Goal: Find specific page/section: Find specific page/section

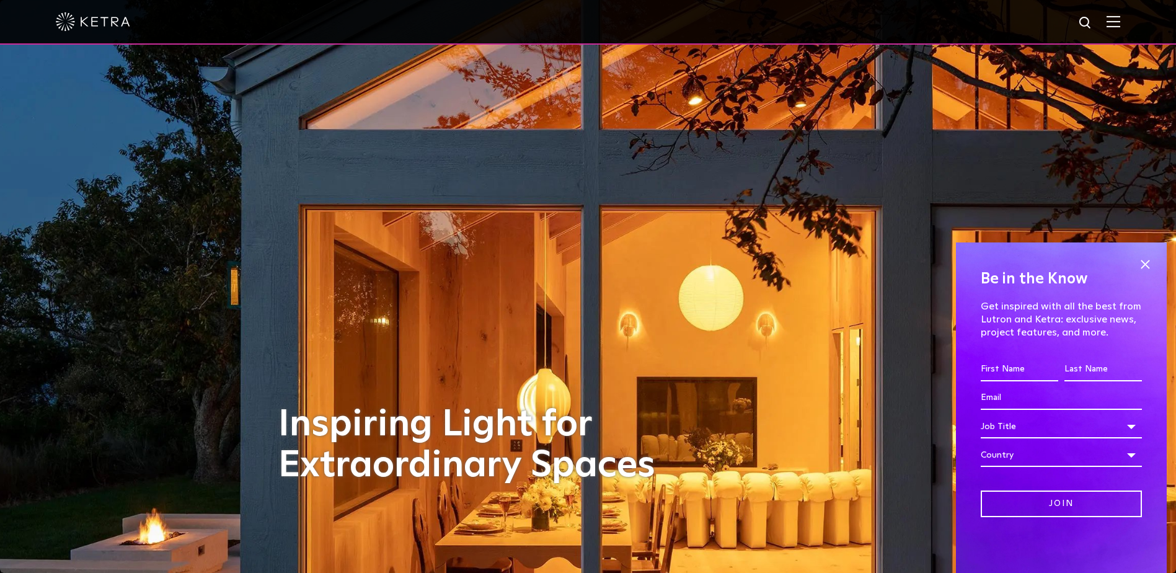
click at [1119, 26] on div at bounding box center [588, 22] width 1176 height 45
click at [1119, 24] on img at bounding box center [1113, 21] width 14 height 12
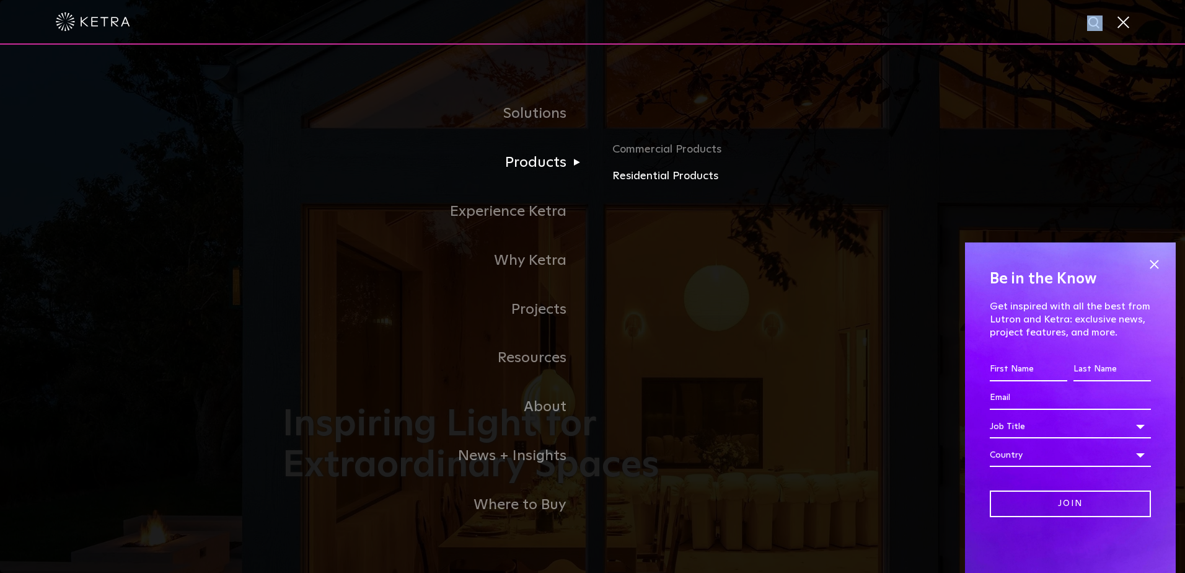
click at [652, 180] on link "Residential Products" at bounding box center [757, 176] width 290 height 18
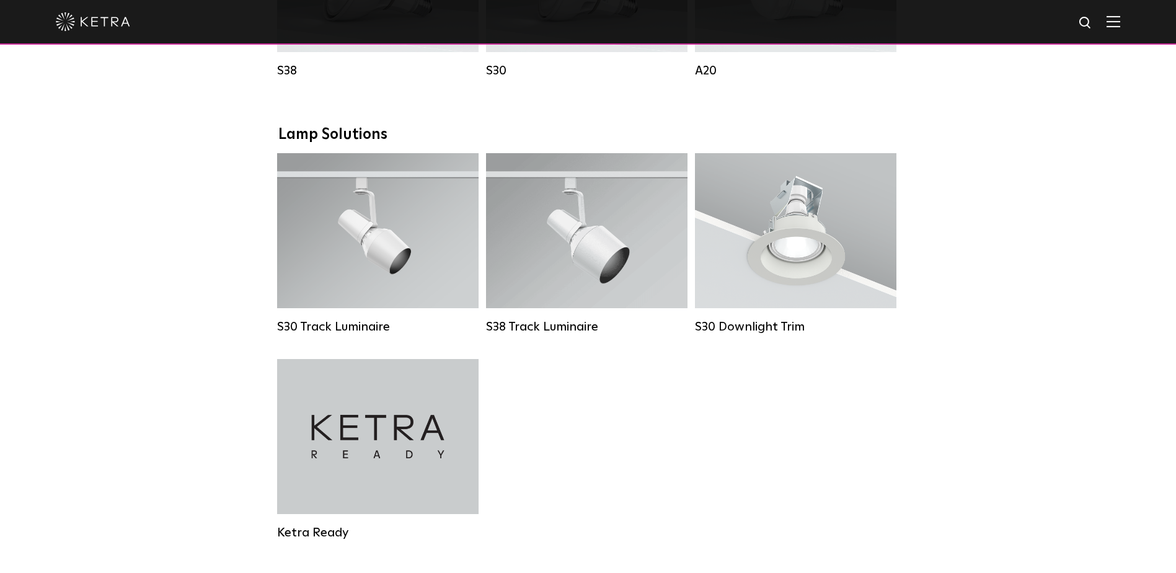
scroll to position [868, 0]
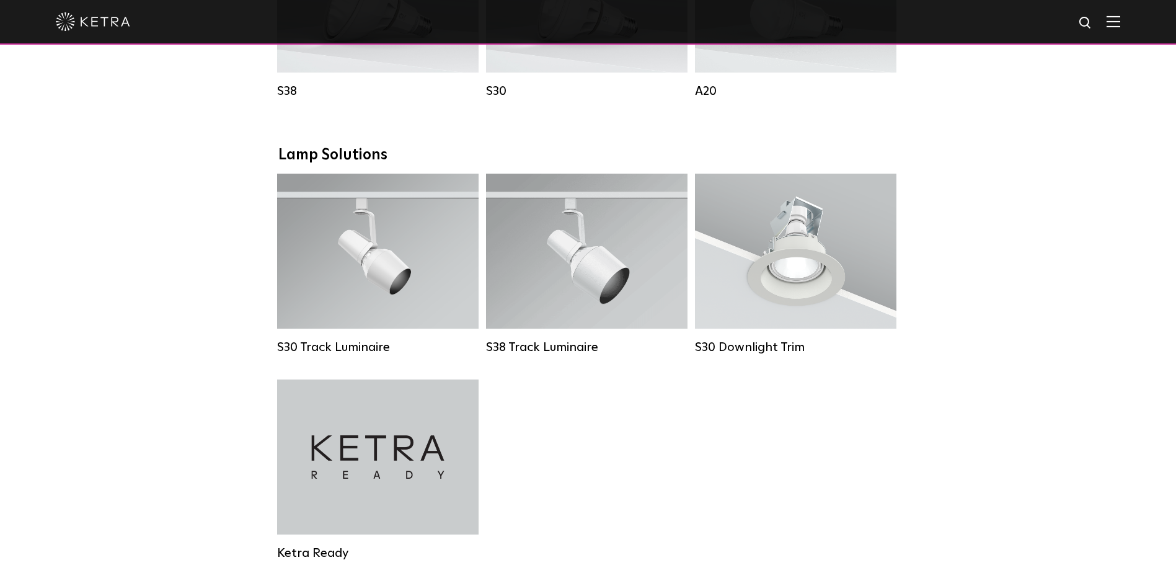
drag, startPoint x: 444, startPoint y: 473, endPoint x: 519, endPoint y: 466, distance: 75.3
click at [444, 473] on div "Ketra Ready" at bounding box center [377, 456] width 201 height 155
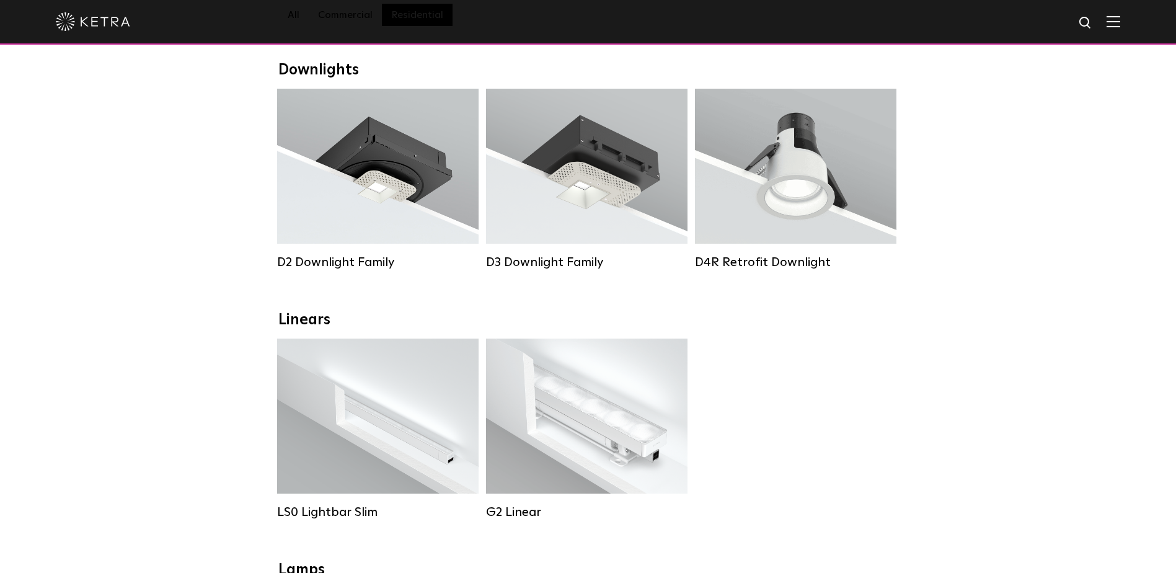
scroll to position [186, 0]
